Goal: Check status: Check status

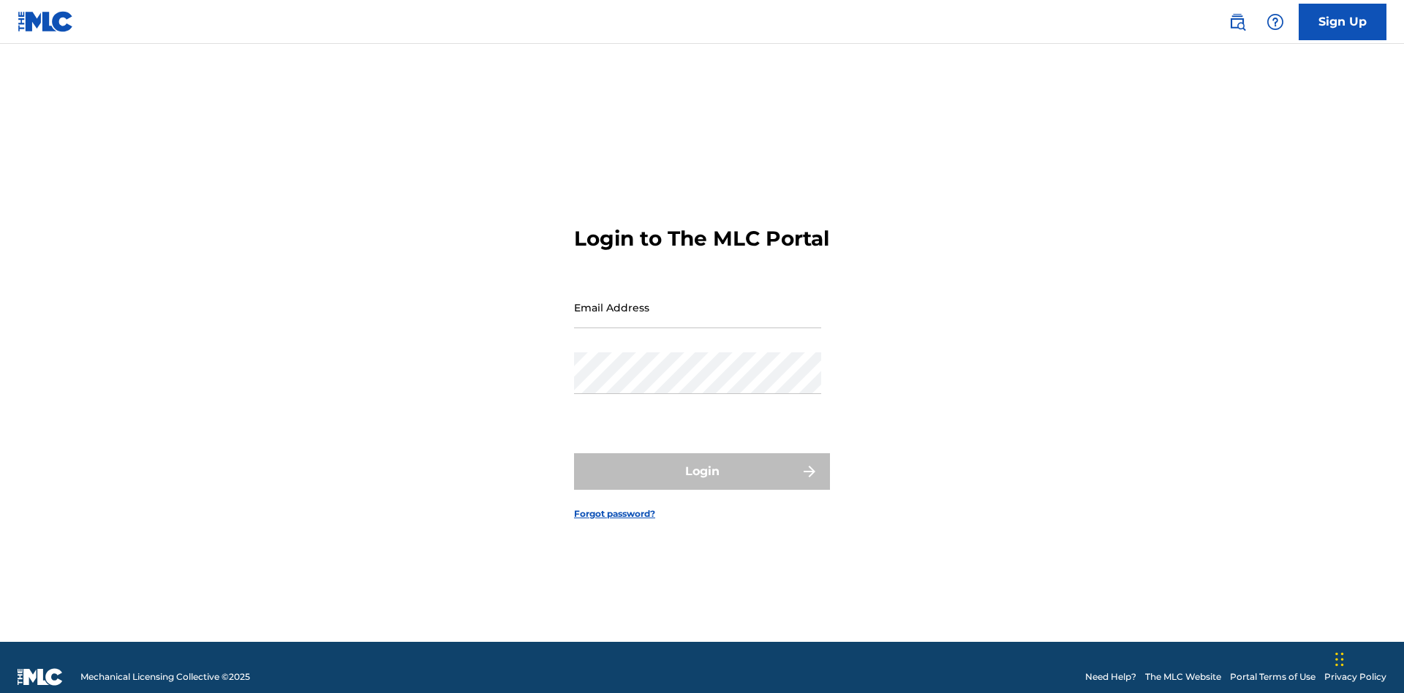
scroll to position [19, 0]
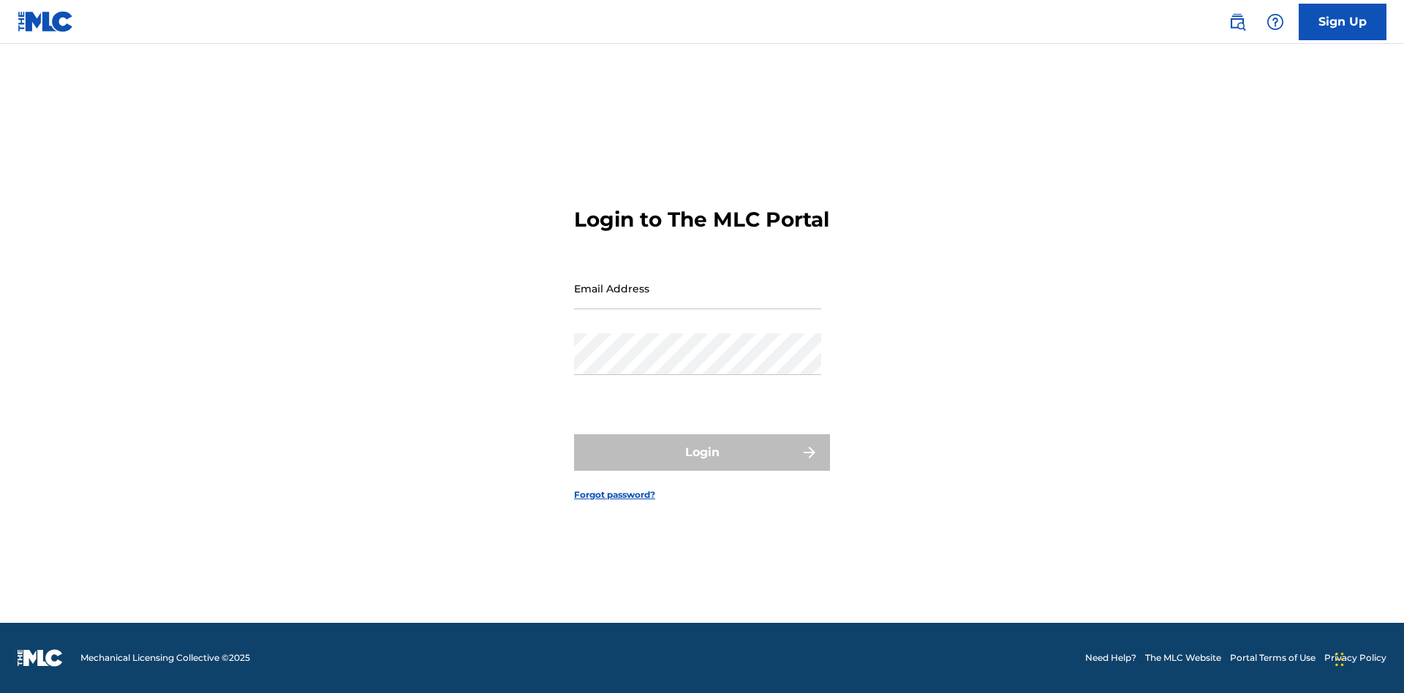
click at [698, 301] on input "Email Address" at bounding box center [697, 289] width 247 height 42
type input "Duke.McTesterson@gmail.com"
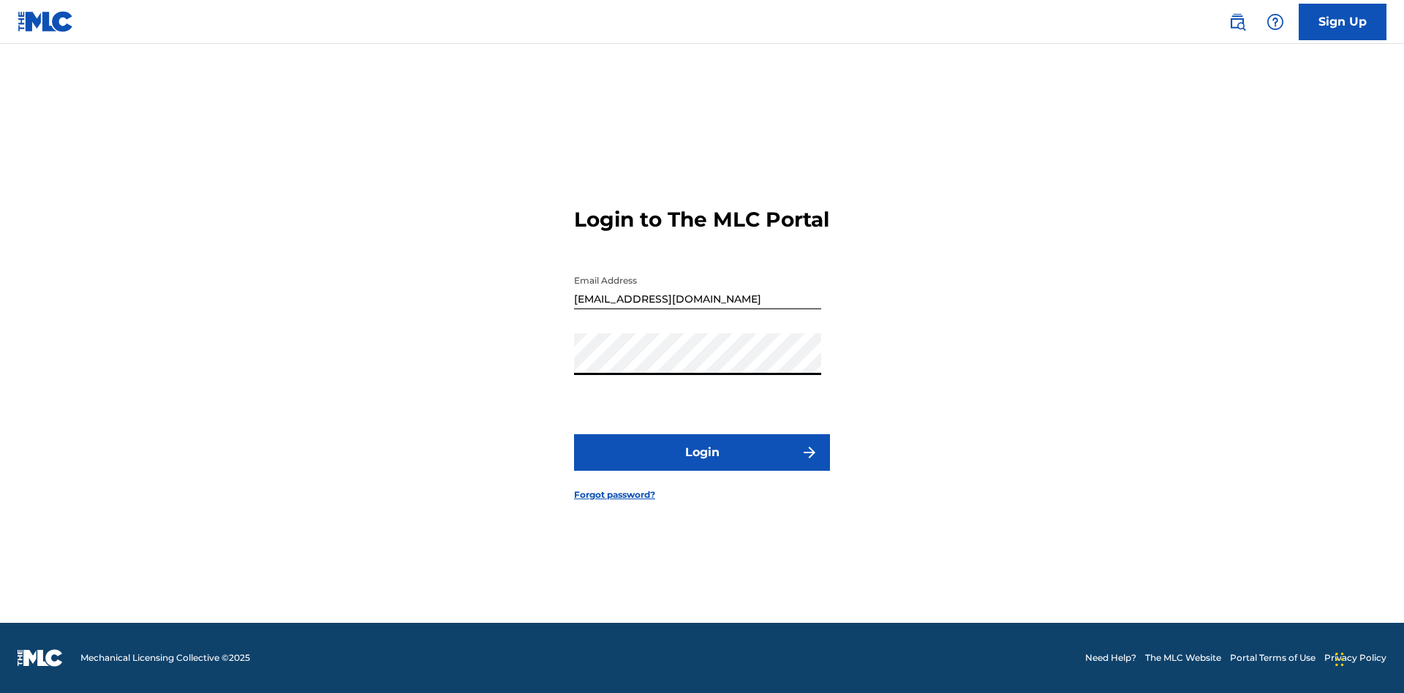
click at [702, 465] on button "Login" at bounding box center [702, 452] width 256 height 37
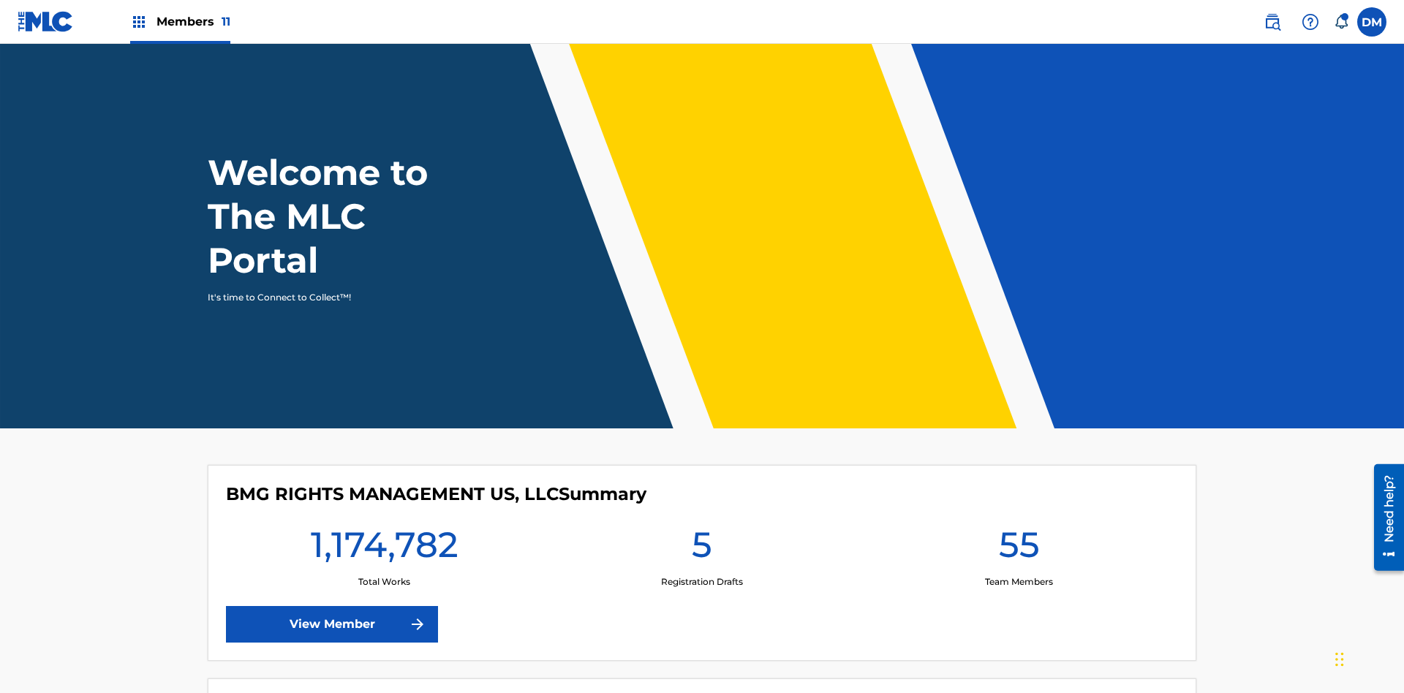
scroll to position [63, 0]
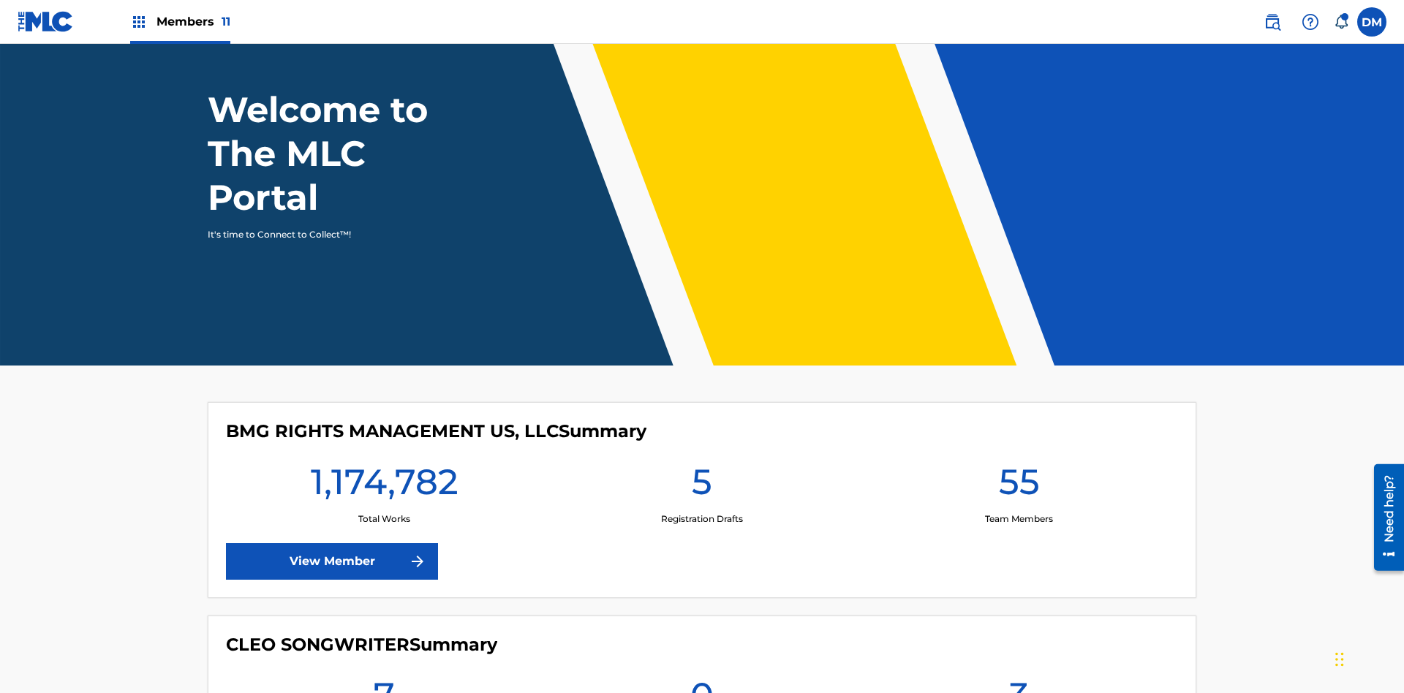
click at [180, 21] on span "Members 11" at bounding box center [193, 21] width 74 height 17
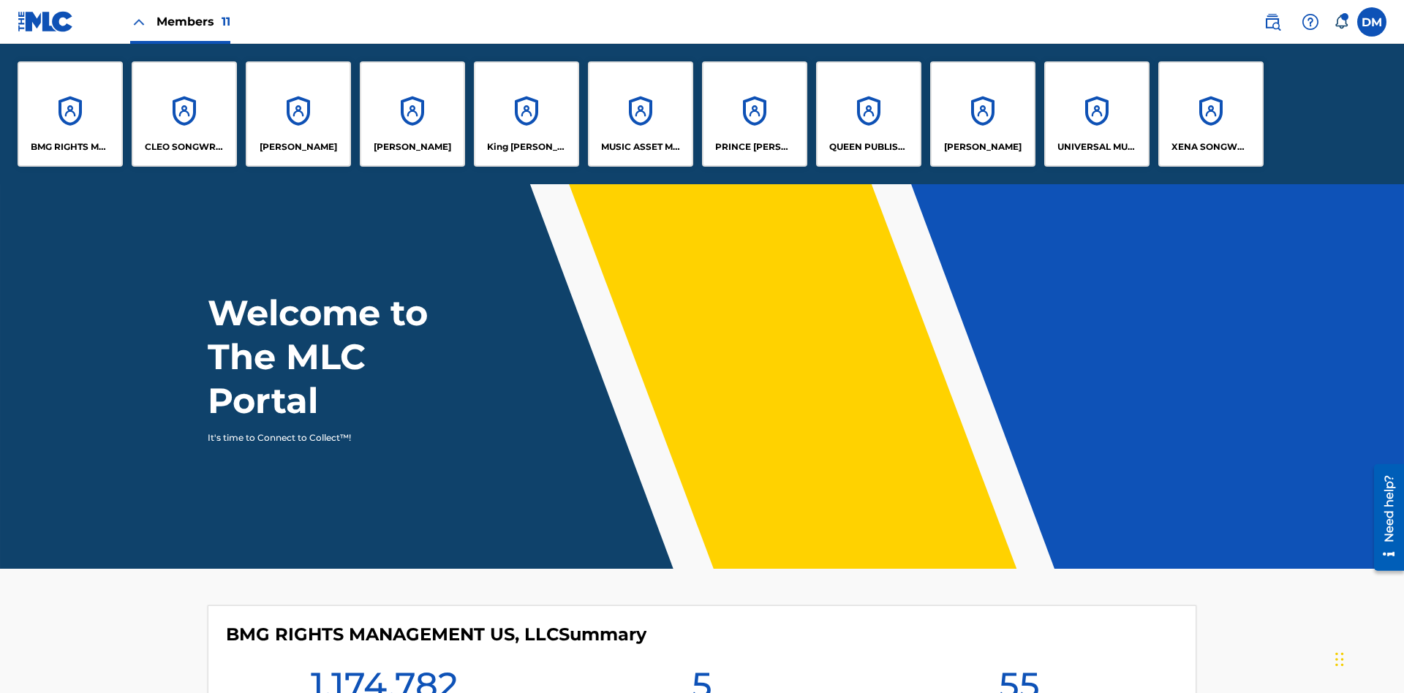
click at [1096, 147] on p "UNIVERSAL MUSIC PUB GROUP" at bounding box center [1097, 146] width 80 height 13
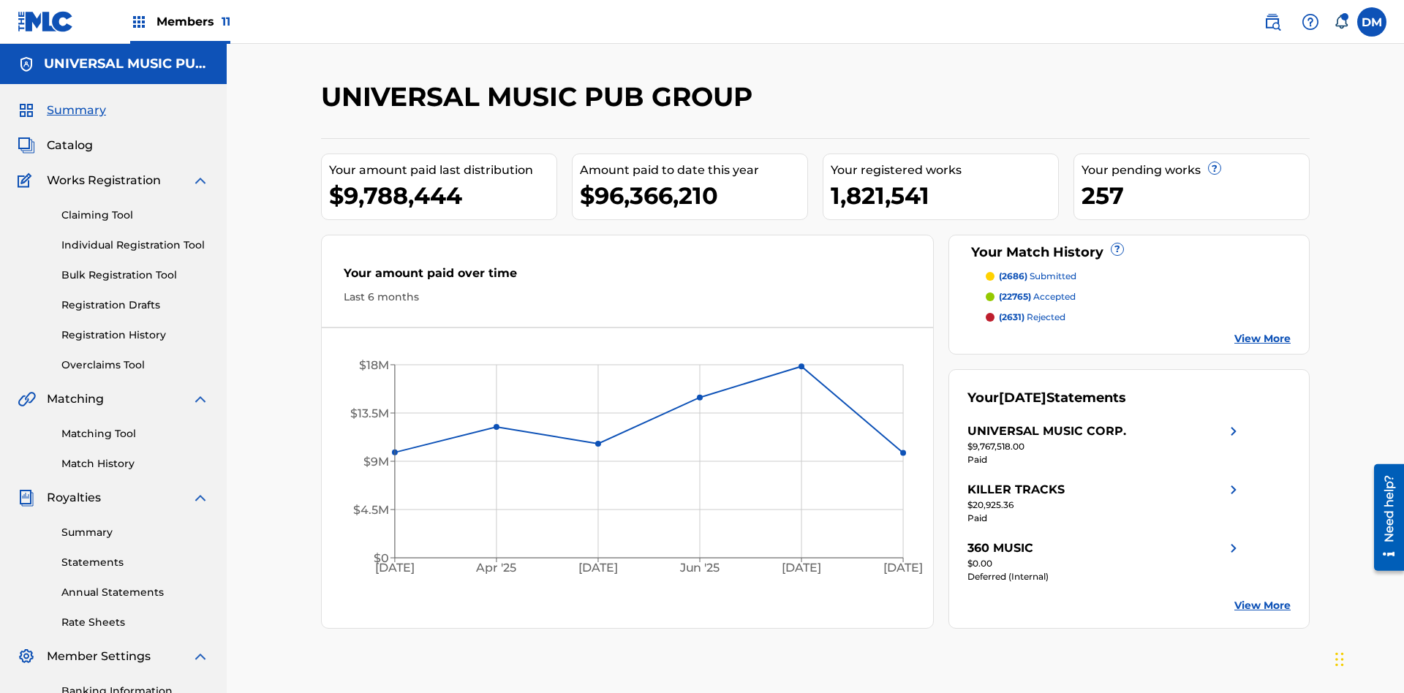
click at [135, 525] on link "Summary" at bounding box center [135, 532] width 148 height 15
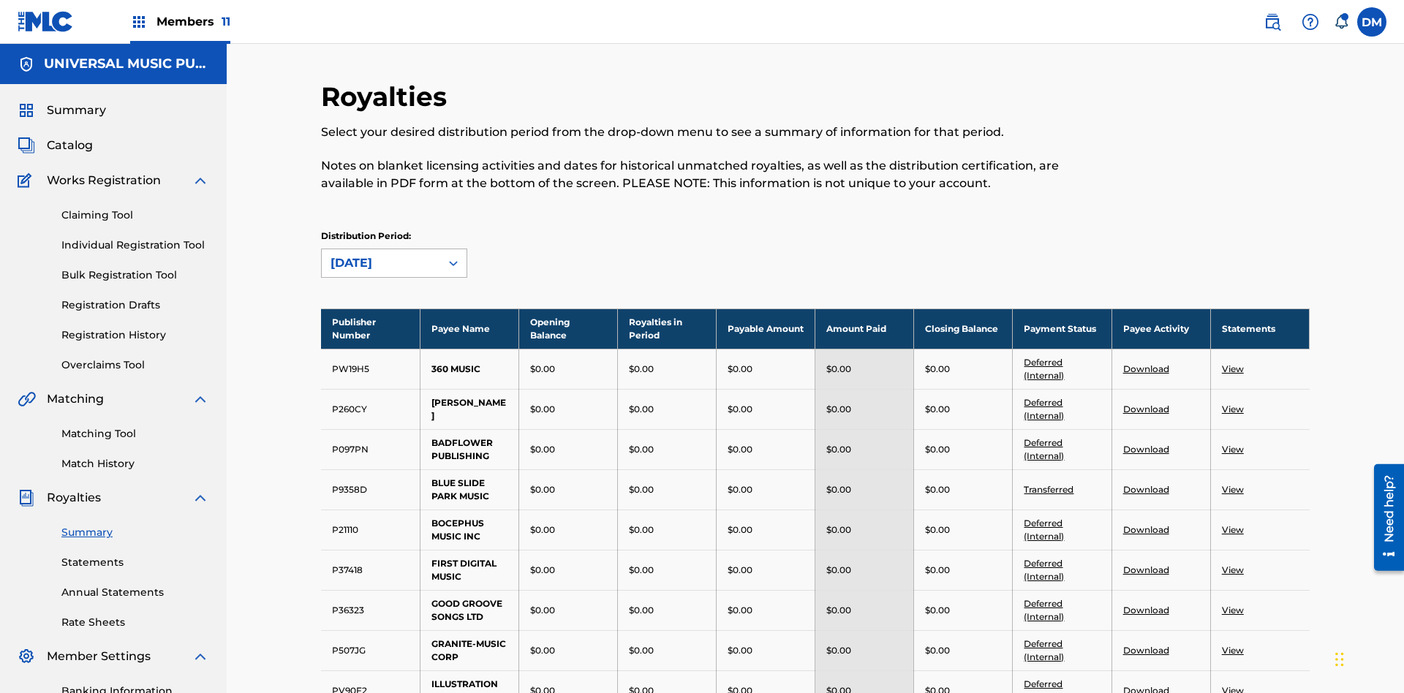
click at [381, 254] on div "August 2025" at bounding box center [381, 263] width 101 height 18
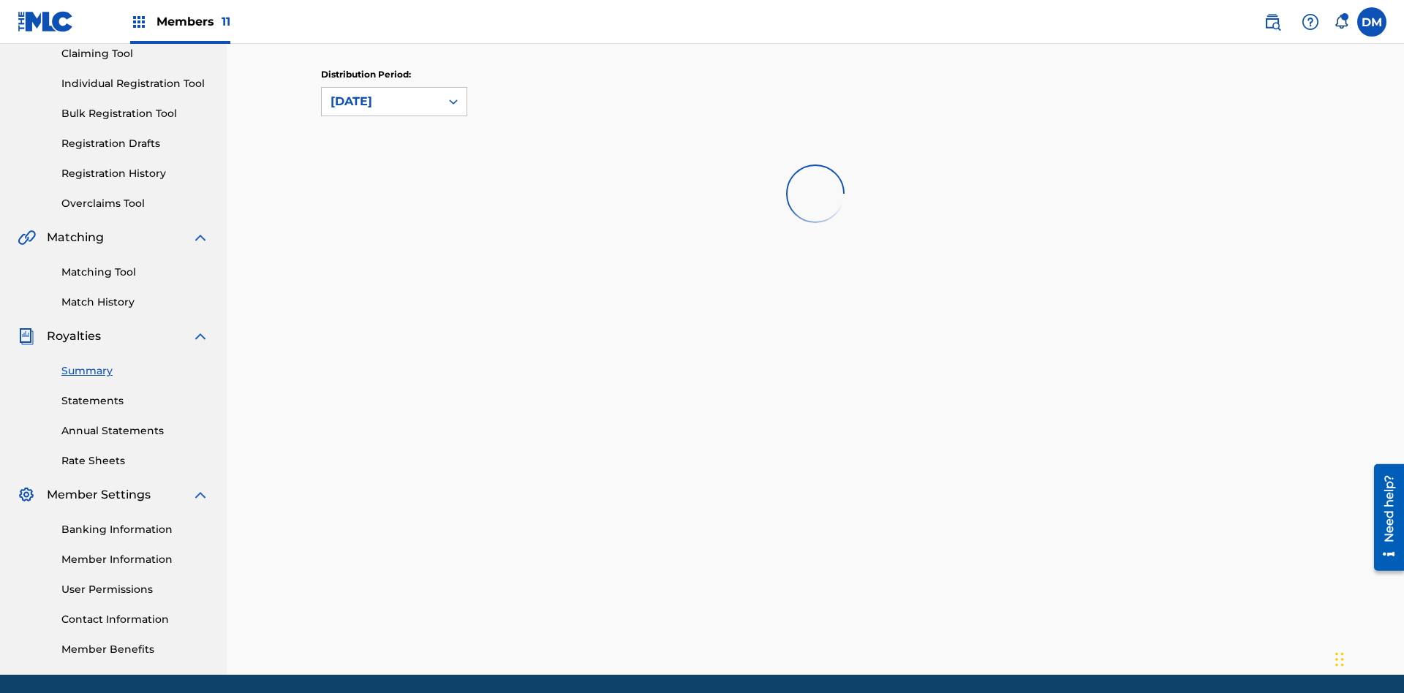
scroll to position [0, 0]
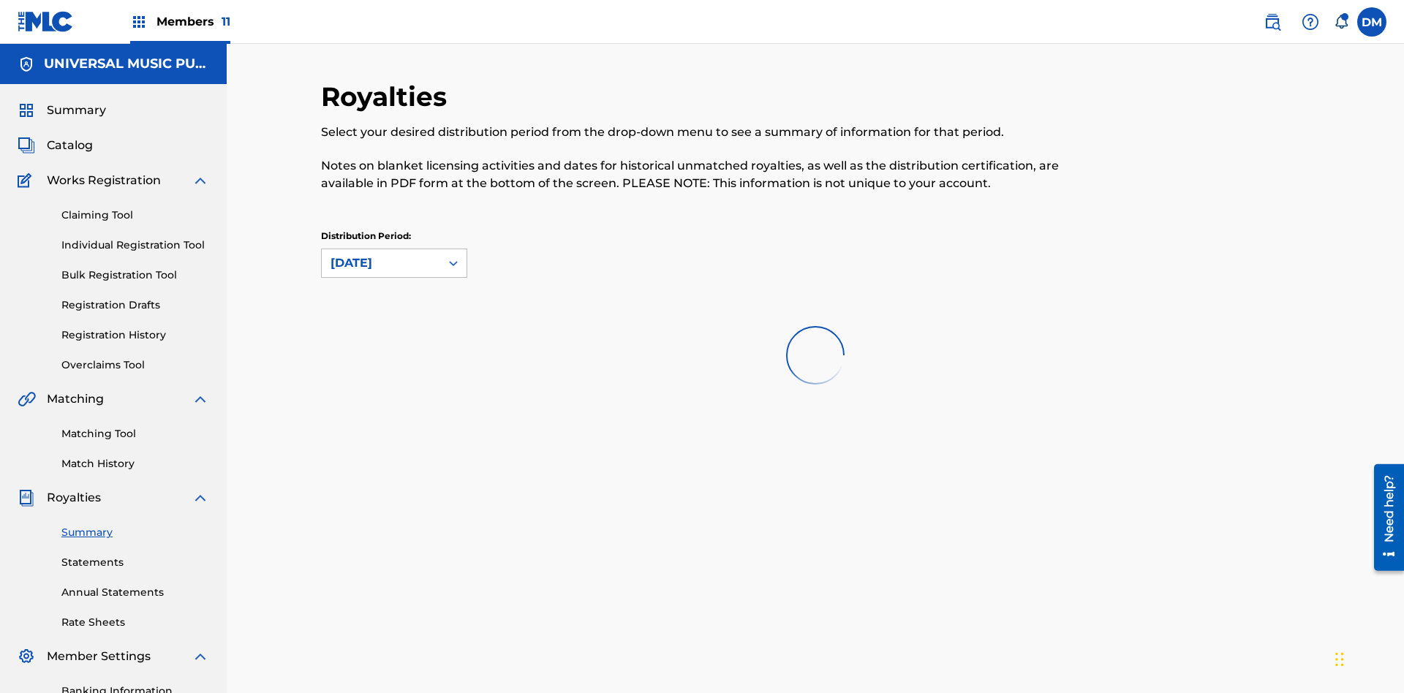
click at [381, 254] on div "April 2024" at bounding box center [381, 263] width 101 height 18
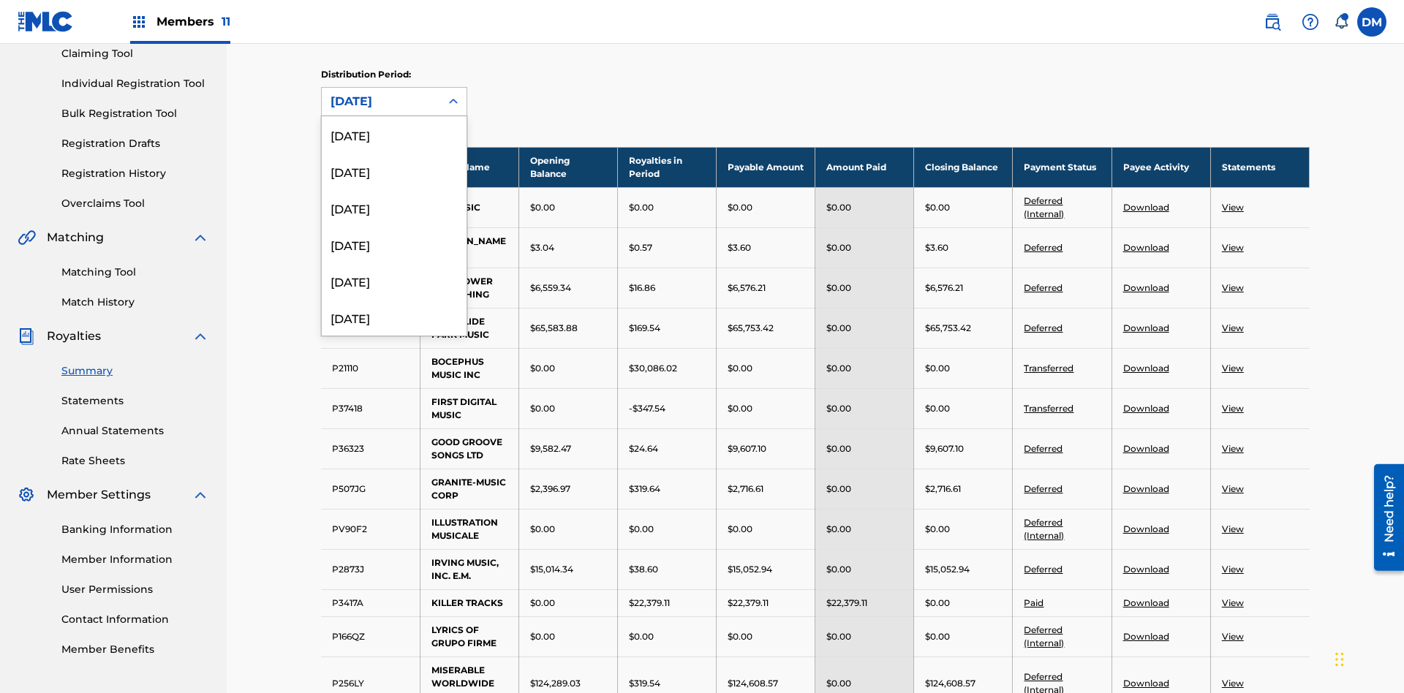
scroll to position [414, 0]
click at [394, 306] on div "April 2024" at bounding box center [394, 305] width 145 height 37
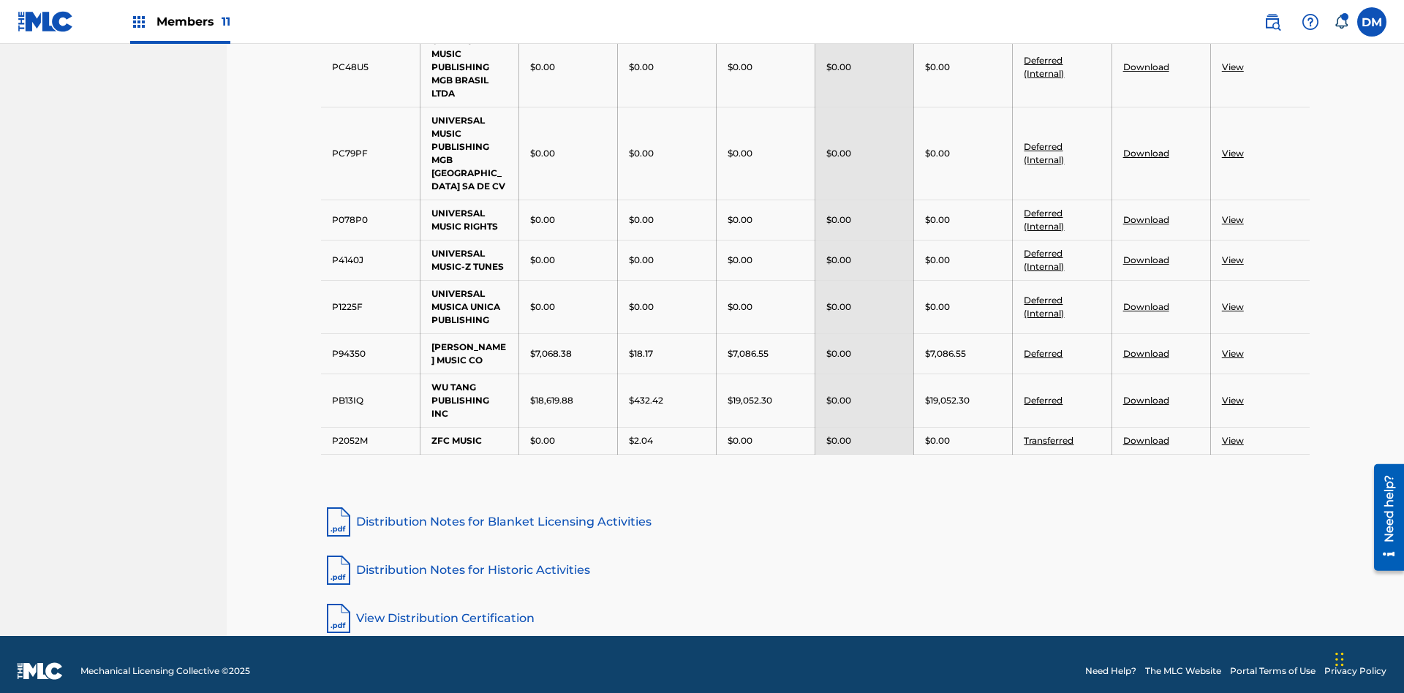
click at [815, 557] on link "Distribution Notes for Historic Activities" at bounding box center [815, 570] width 989 height 35
click at [815, 605] on link "View Distribution Certification" at bounding box center [815, 618] width 989 height 35
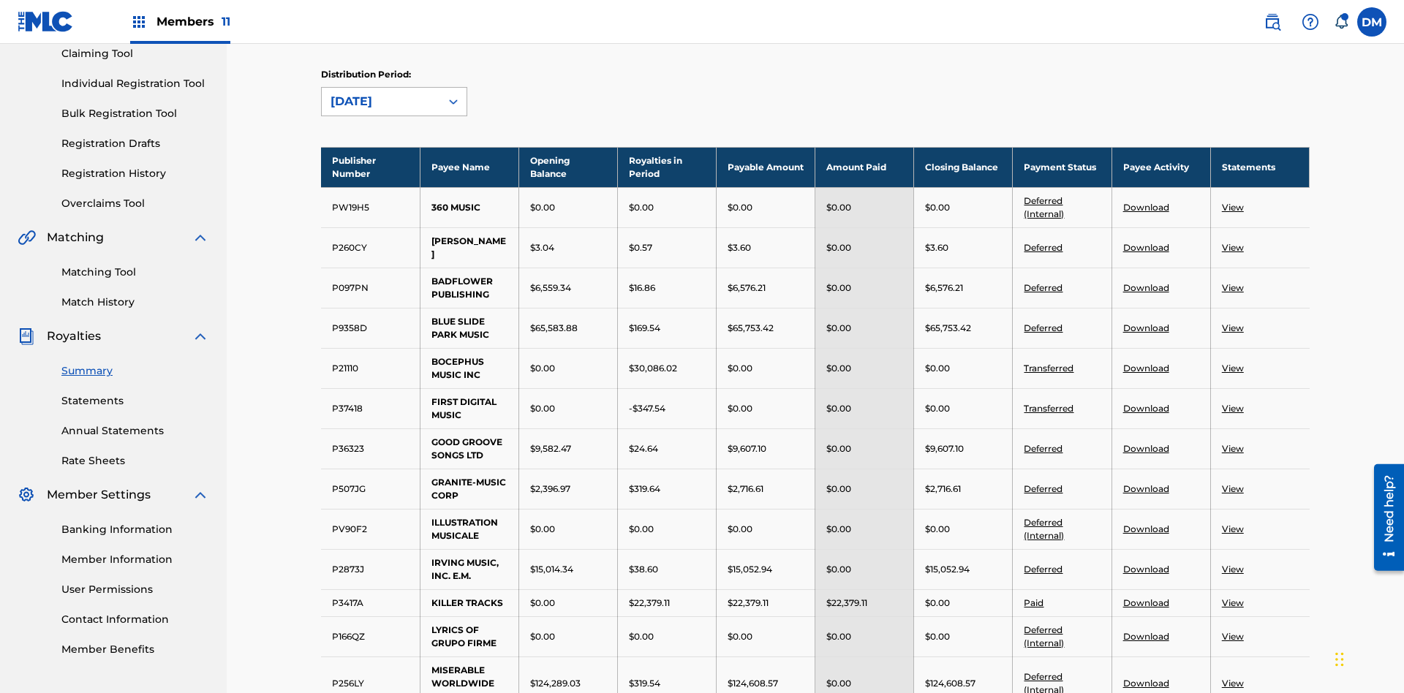
click at [381, 102] on div "April 2024" at bounding box center [381, 102] width 101 height 18
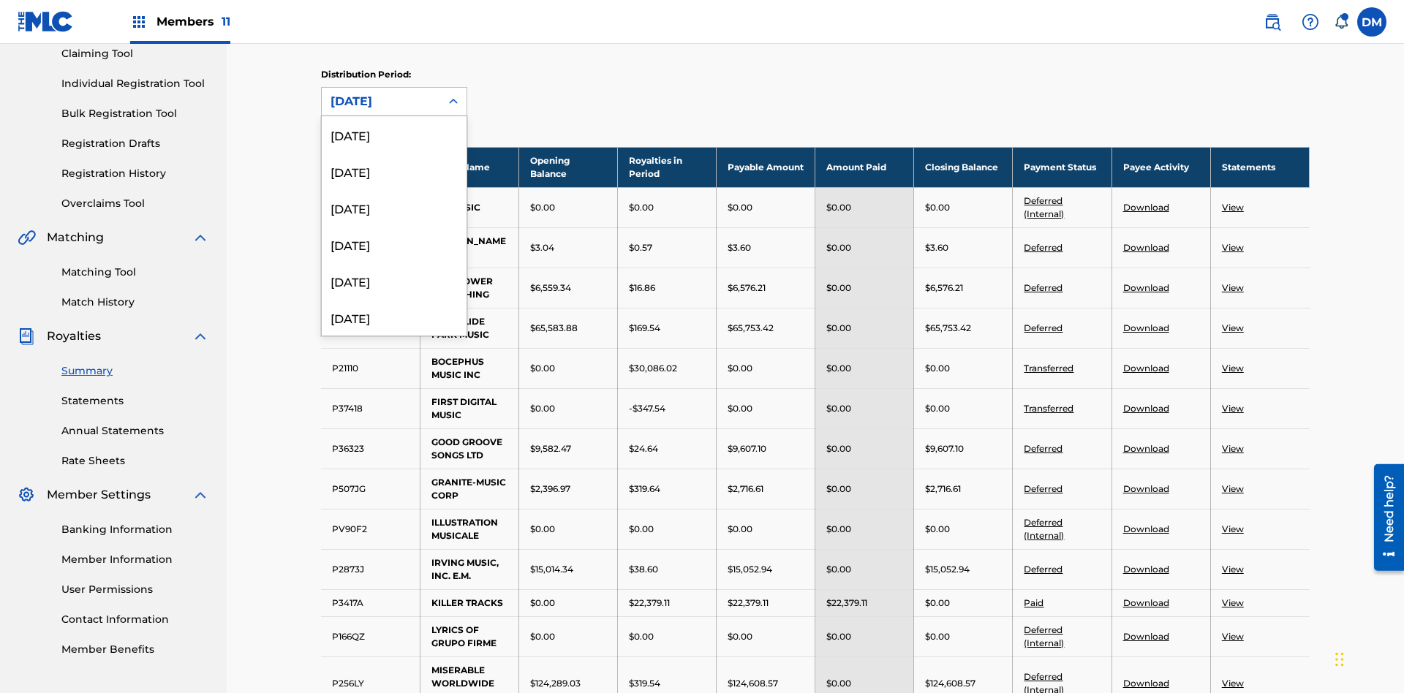
scroll to position [414, 0]
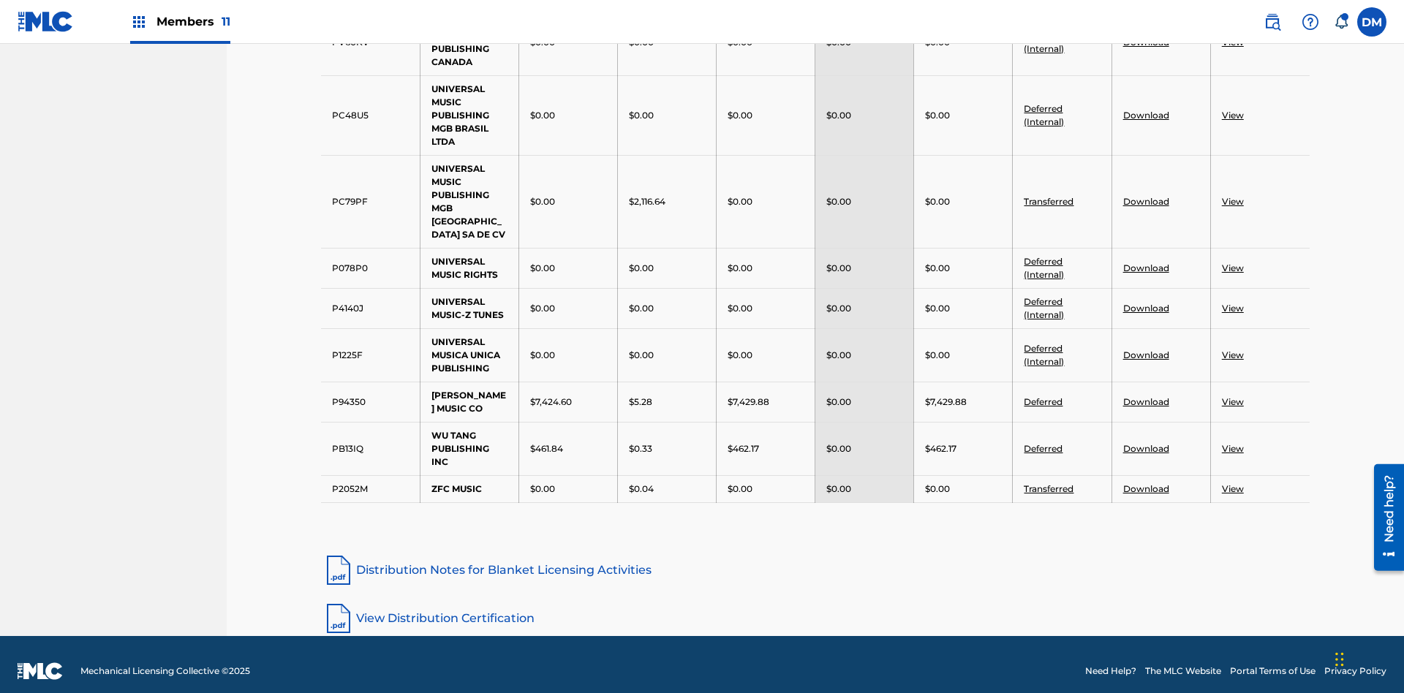
click at [815, 605] on link "View Distribution Certification" at bounding box center [815, 618] width 989 height 35
